Goal: Book appointment/travel/reservation

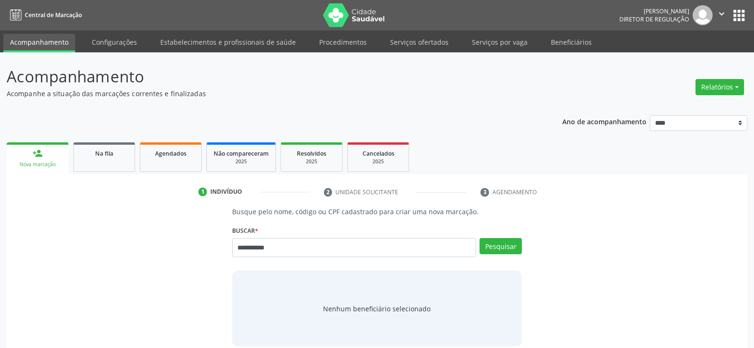
type input "**********"
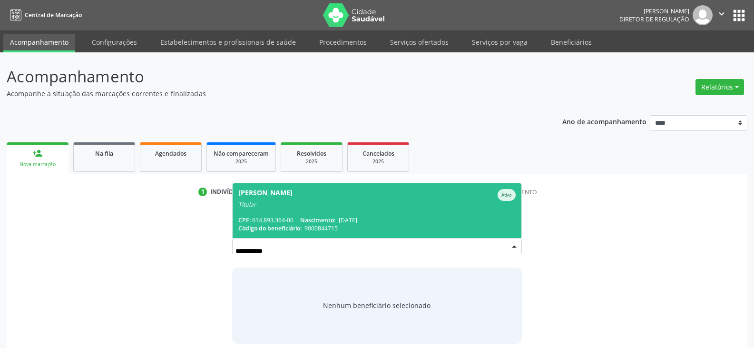
click at [273, 221] on div "CPF: 614.893.364-00 Nascimento: [DATE]" at bounding box center [376, 220] width 277 height 8
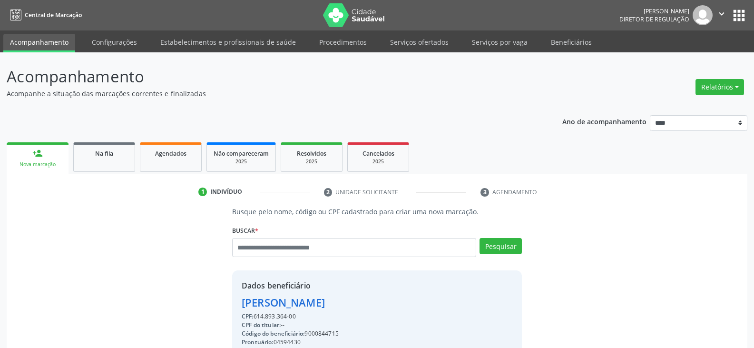
scroll to position [155, 0]
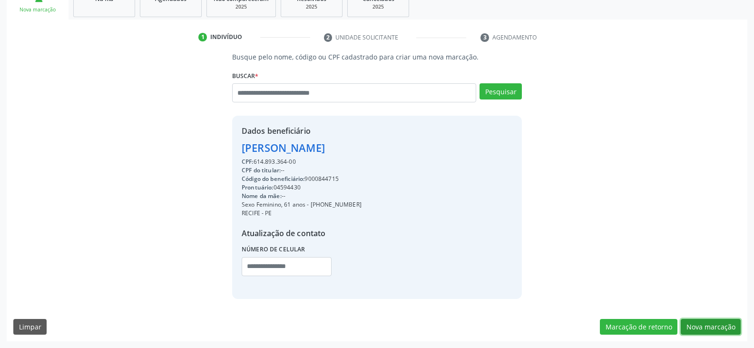
click at [698, 328] on button "Nova marcação" at bounding box center [711, 327] width 60 height 16
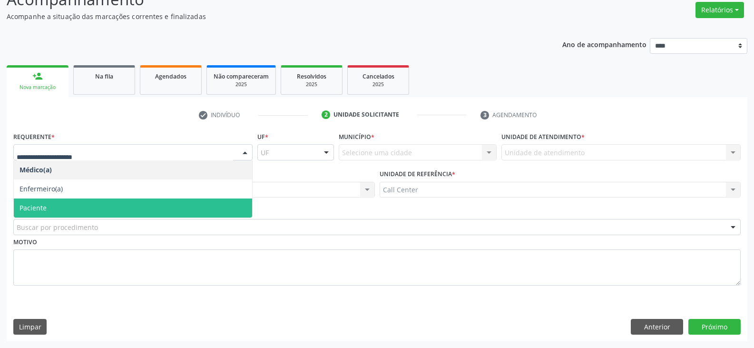
click at [173, 206] on span "Paciente" at bounding box center [133, 207] width 238 height 19
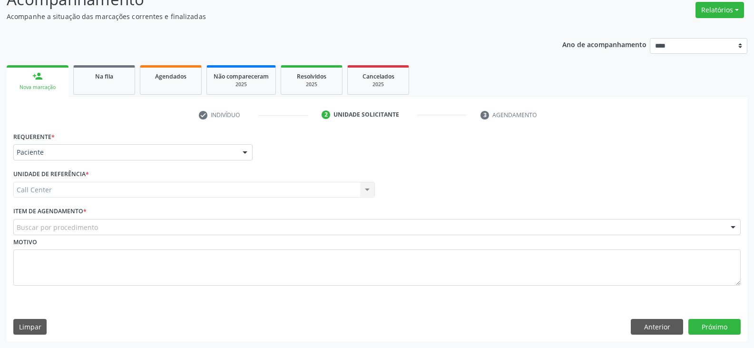
click at [104, 232] on div "Buscar por procedimento" at bounding box center [376, 227] width 727 height 16
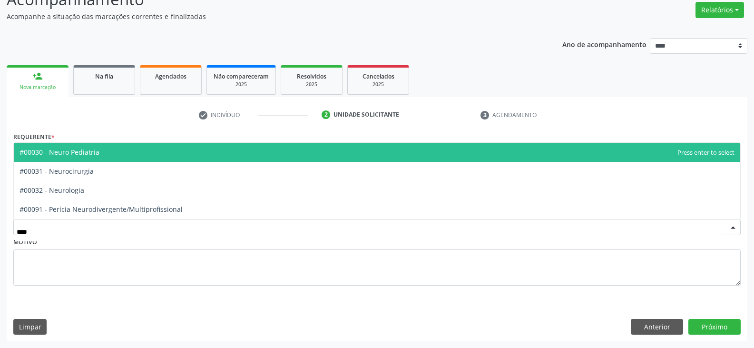
type input "*****"
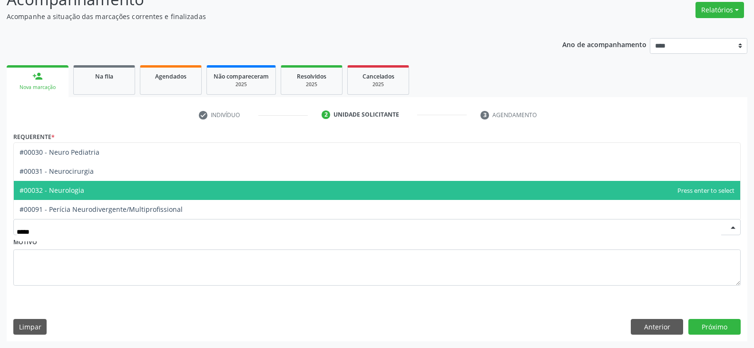
click at [84, 192] on span "#00032 - Neurologia" at bounding box center [377, 190] width 726 height 19
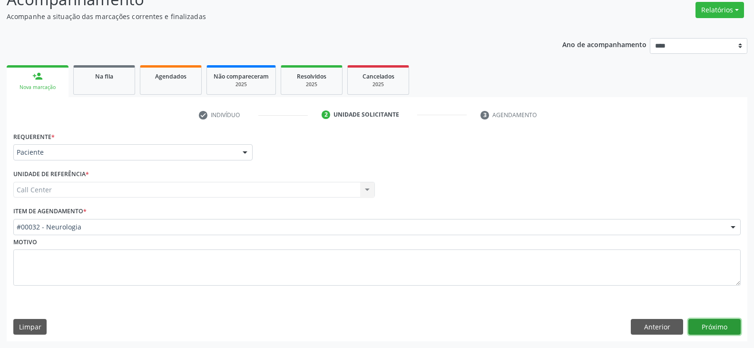
click at [712, 329] on button "Próximo" at bounding box center [714, 327] width 52 height 16
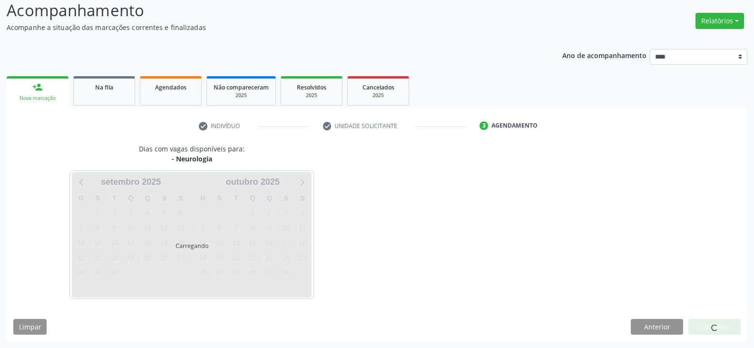
scroll to position [66, 0]
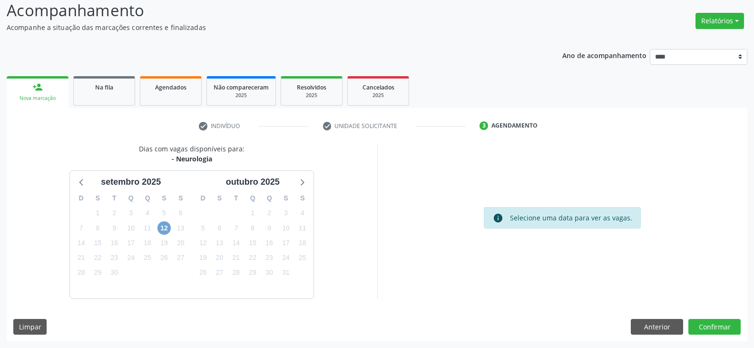
click at [167, 228] on span "12" at bounding box center [163, 227] width 13 height 13
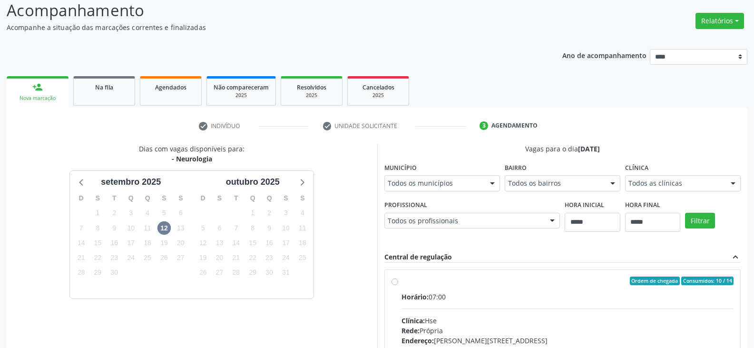
click at [497, 176] on div "Todos os municípios Todos os municípios [GEOGRAPHIC_DATA] - [GEOGRAPHIC_DATA] r…" at bounding box center [442, 183] width 116 height 16
click at [312, 216] on div "D S T Q Q S S 28 29 30 1 2 3 4 5 6 7 8 9 10 11 12 13 14 15 16 17 18 19 20 21 22…" at bounding box center [253, 242] width 122 height 109
